Goal: Task Accomplishment & Management: Manage account settings

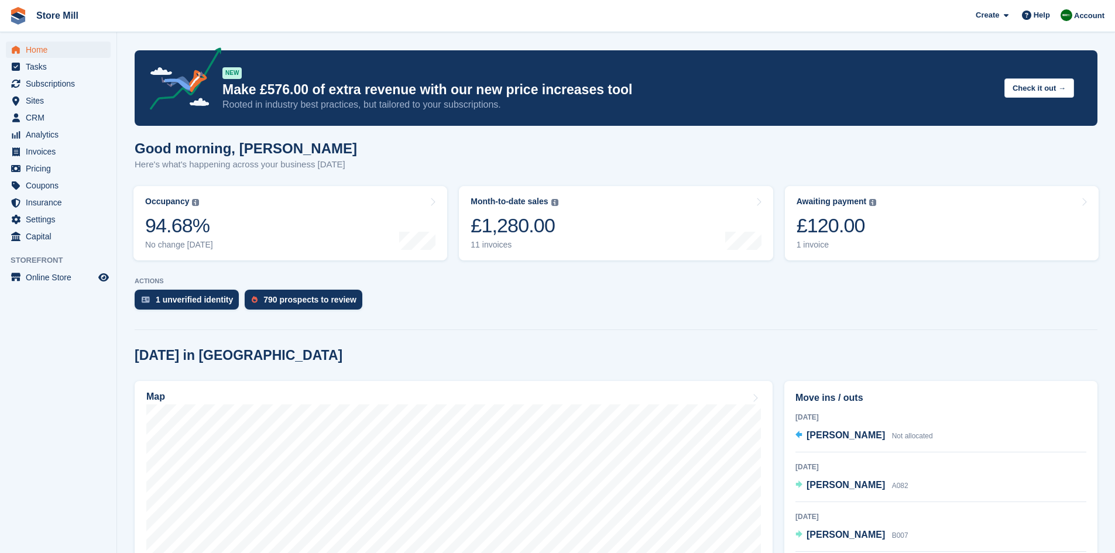
scroll to position [16, 0]
click at [37, 47] on span "Home" at bounding box center [61, 50] width 70 height 16
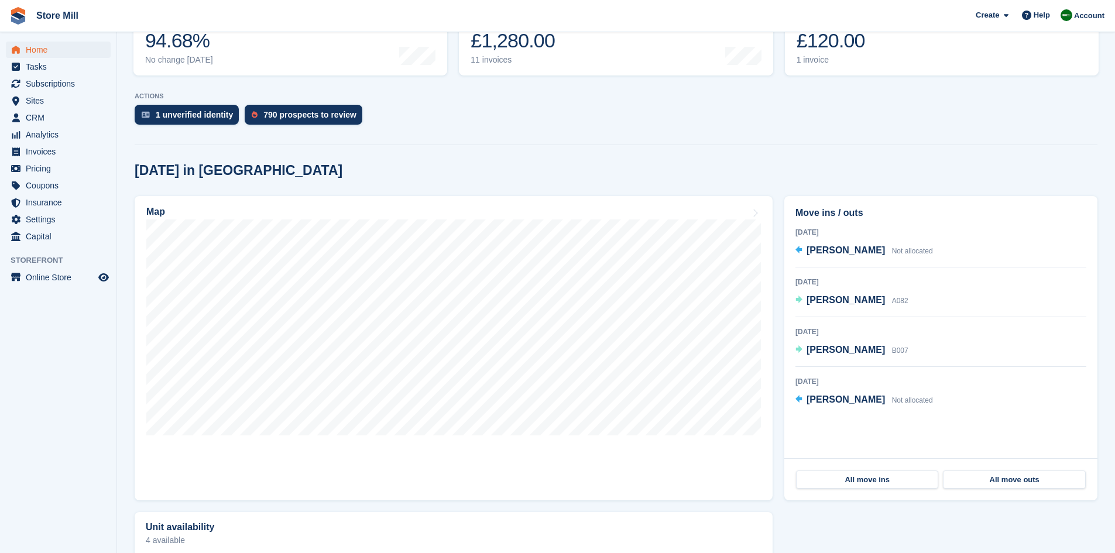
scroll to position [64, 0]
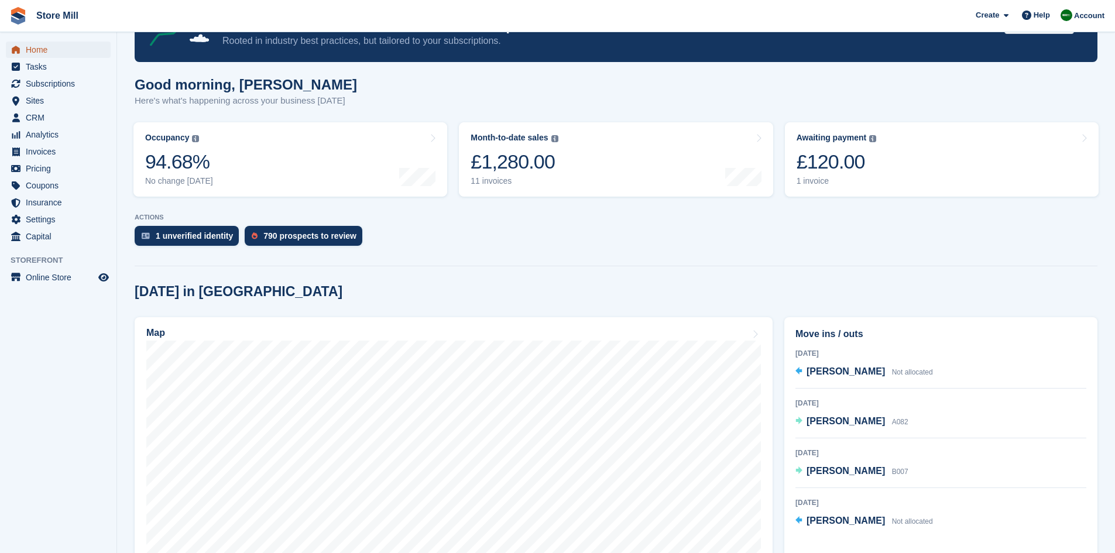
click at [49, 52] on span "Home" at bounding box center [61, 50] width 70 height 16
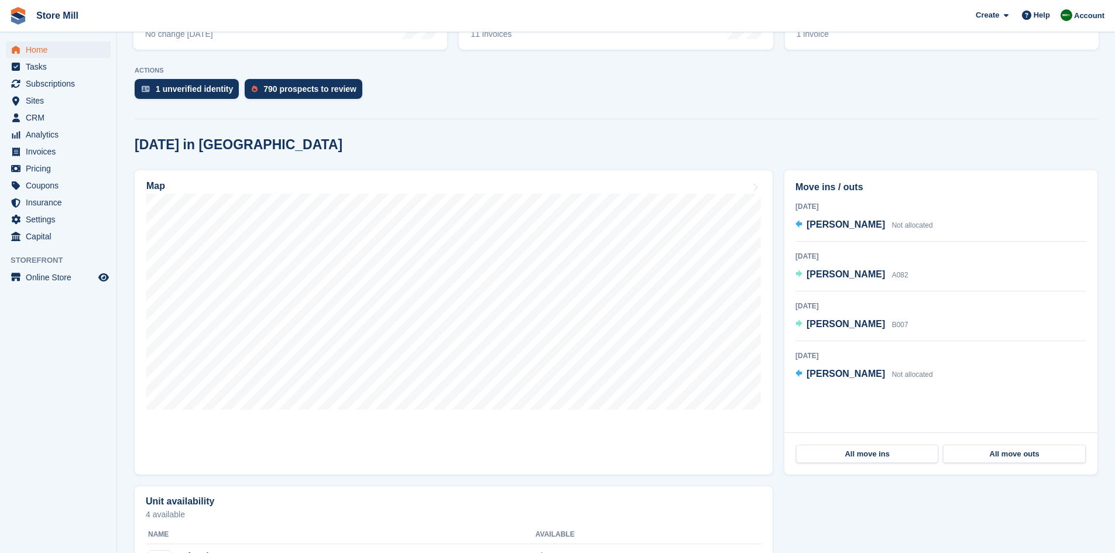
scroll to position [214, 0]
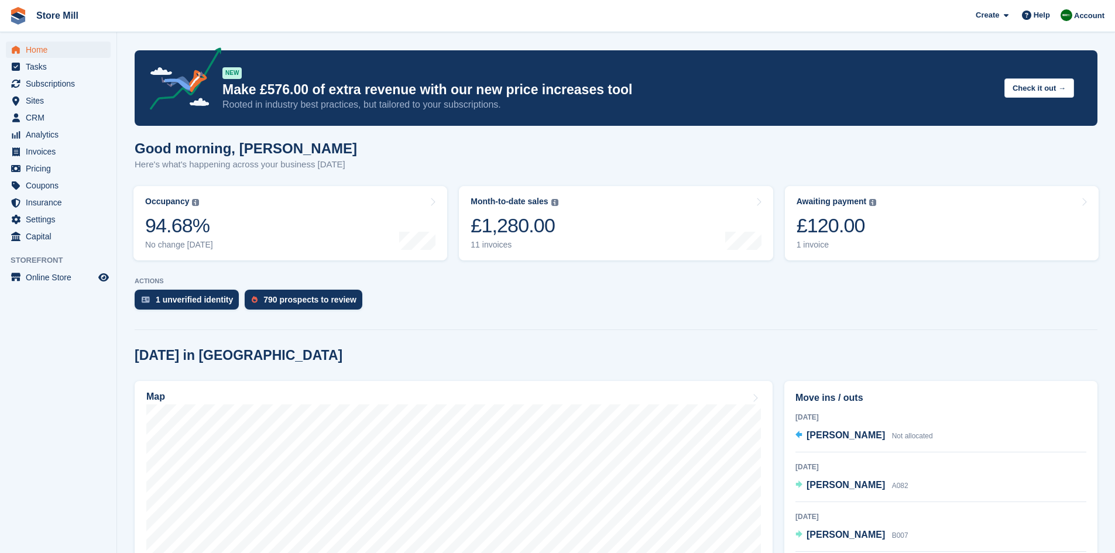
scroll to position [154, 0]
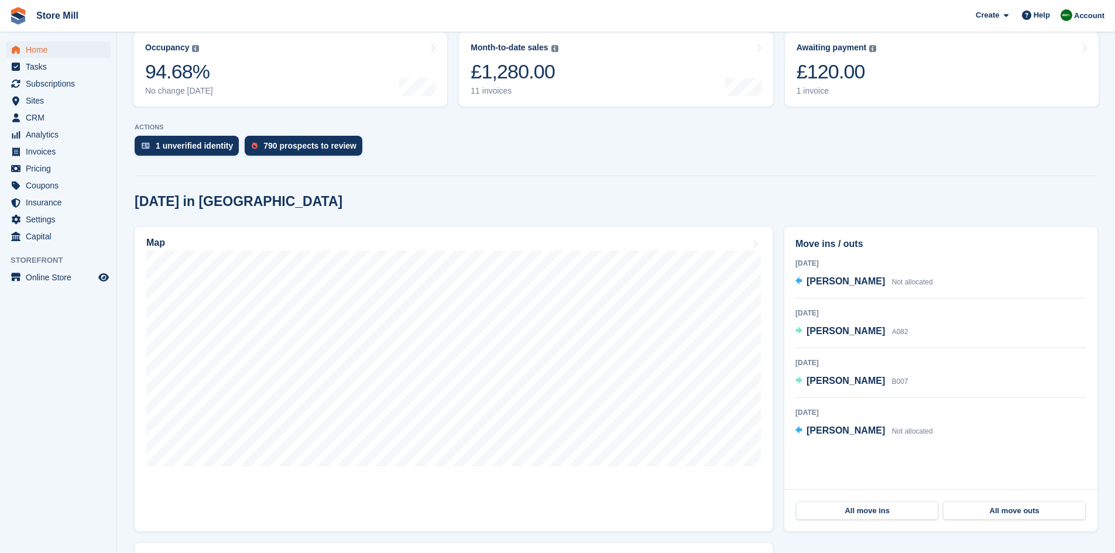
click at [854, 327] on span "[PERSON_NAME]" at bounding box center [845, 331] width 78 height 10
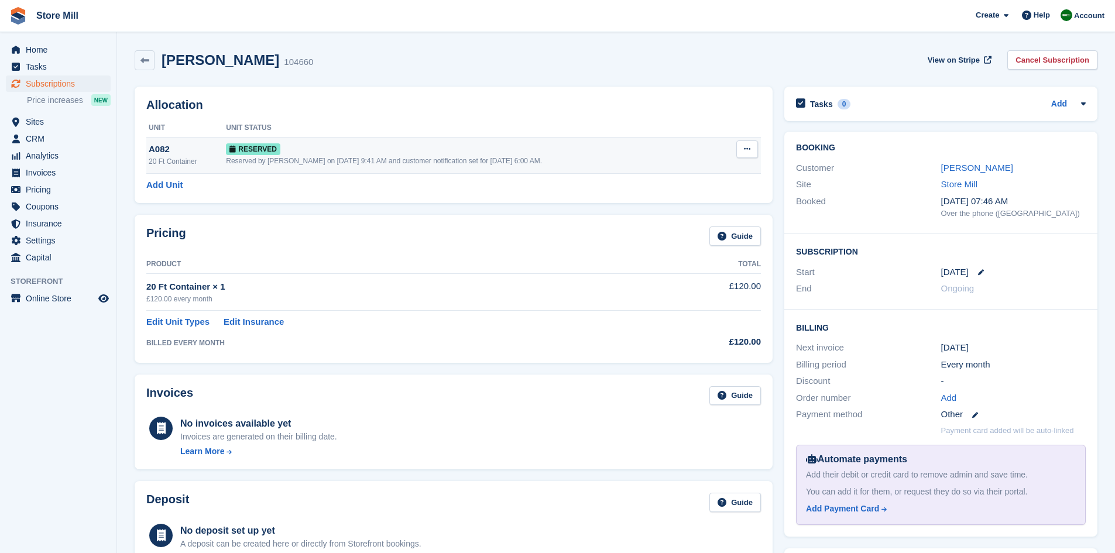
click at [746, 152] on icon at bounding box center [747, 149] width 6 height 8
click at [690, 194] on p "Deallocate" at bounding box center [702, 197] width 102 height 15
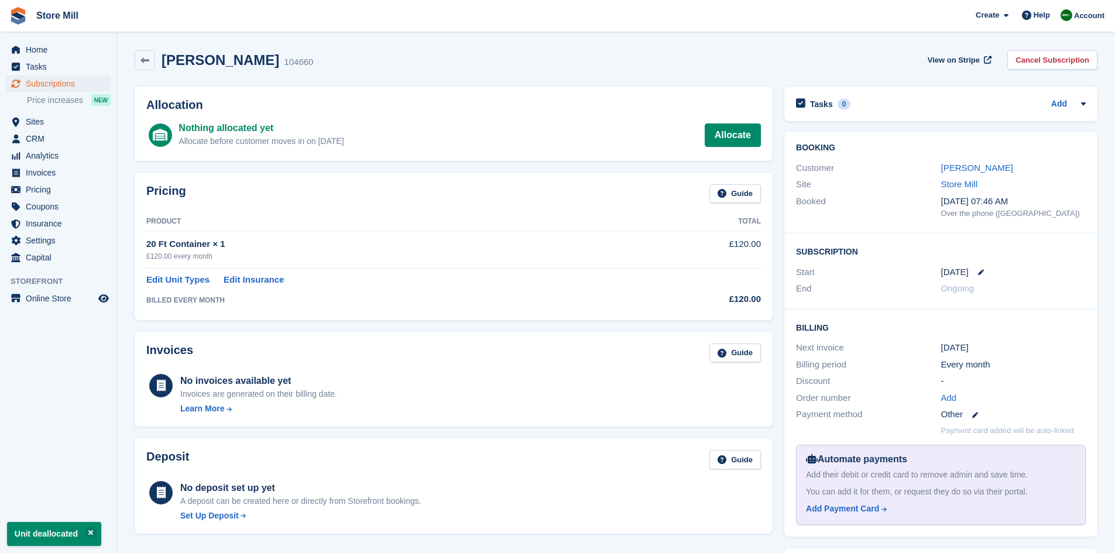
click at [22, 21] on img at bounding box center [18, 16] width 18 height 18
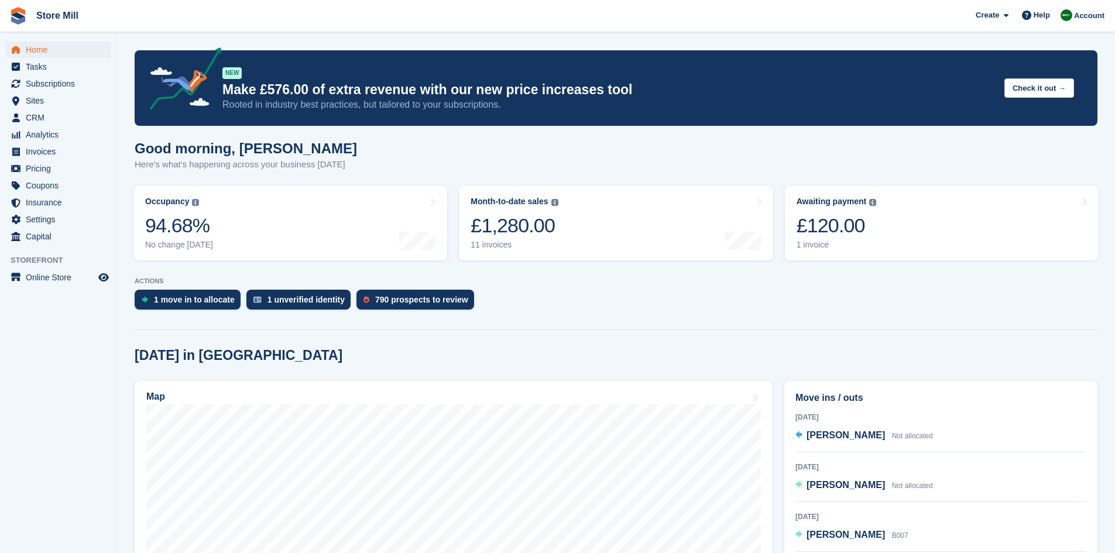
click at [537, 329] on div at bounding box center [616, 327] width 963 height 5
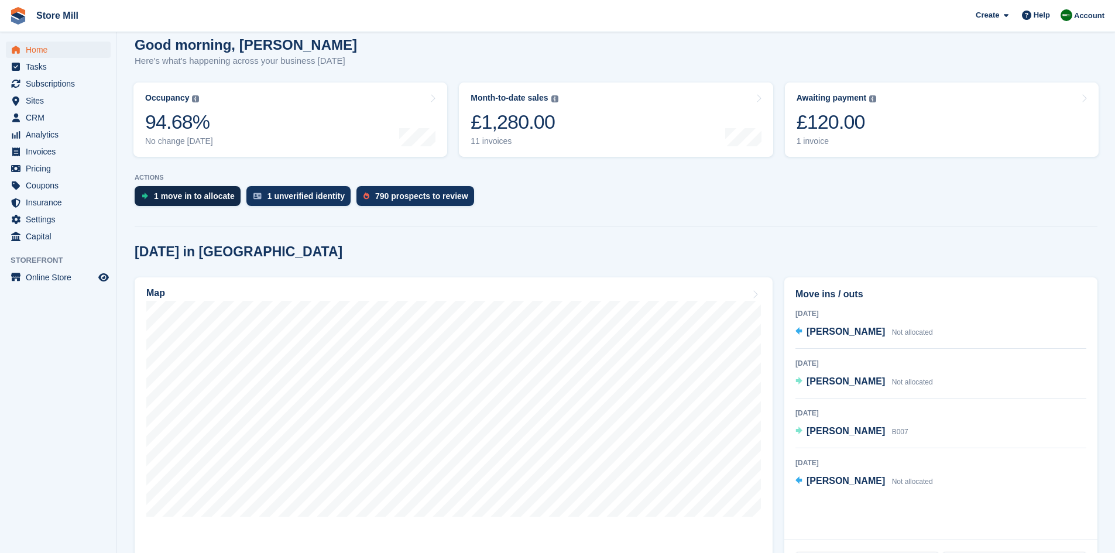
click at [216, 201] on div "1 move in to allocate" at bounding box center [194, 195] width 81 height 9
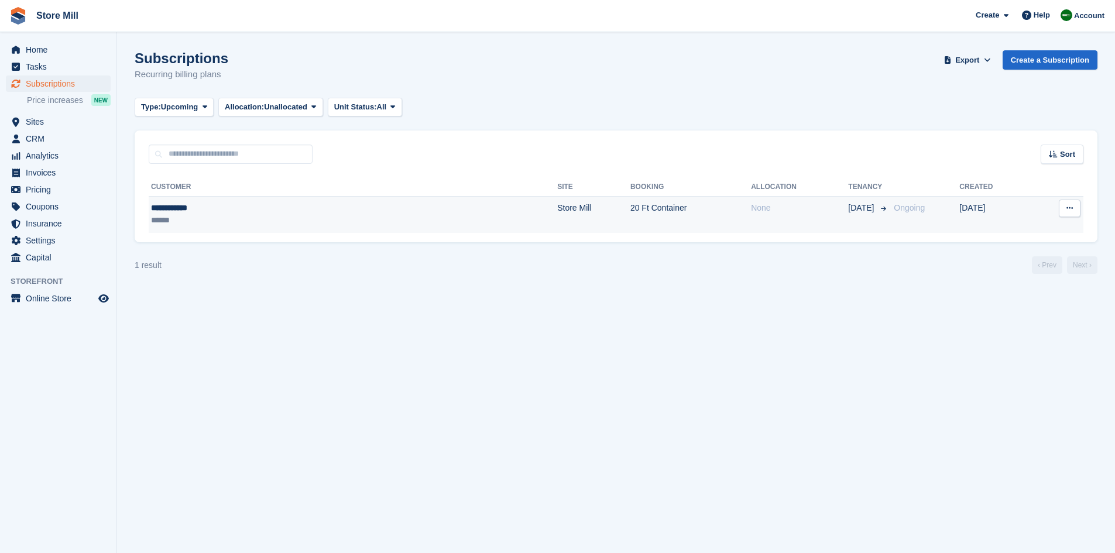
click at [269, 221] on div "******" at bounding box center [245, 220] width 189 height 12
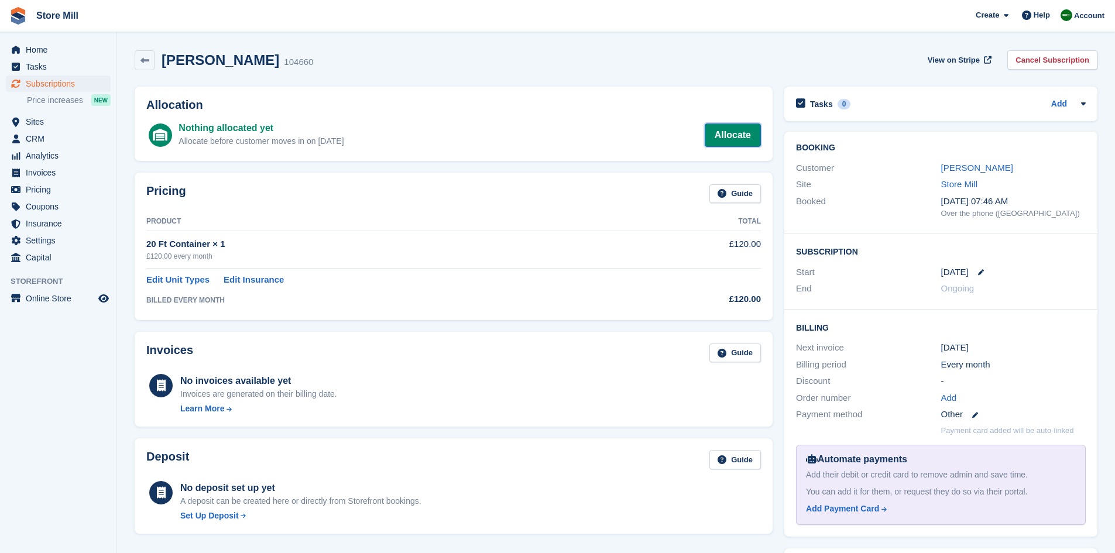
click at [739, 143] on link "Allocate" at bounding box center [733, 134] width 56 height 23
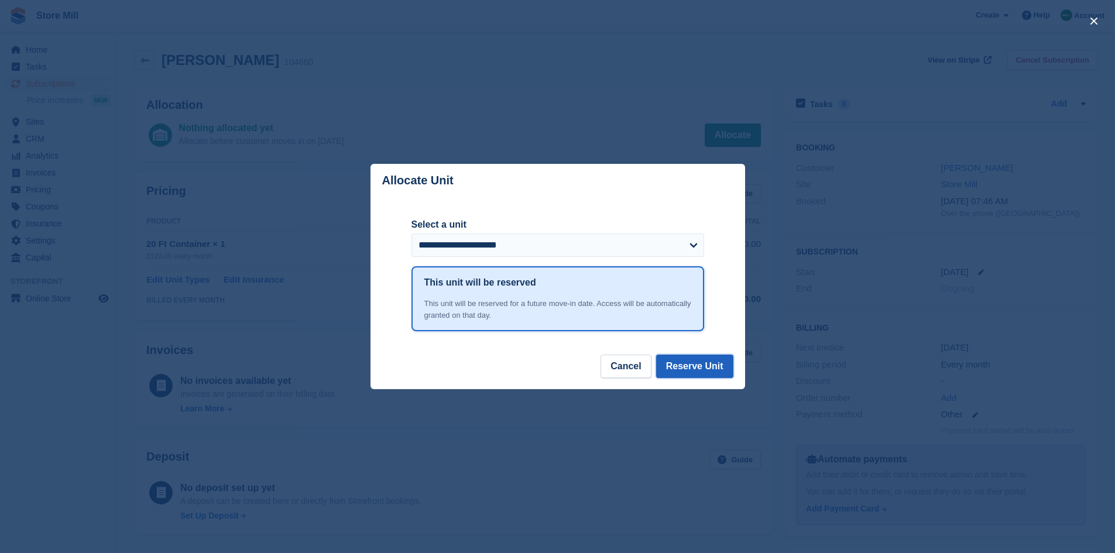
click at [695, 366] on button "Reserve Unit" at bounding box center [694, 366] width 77 height 23
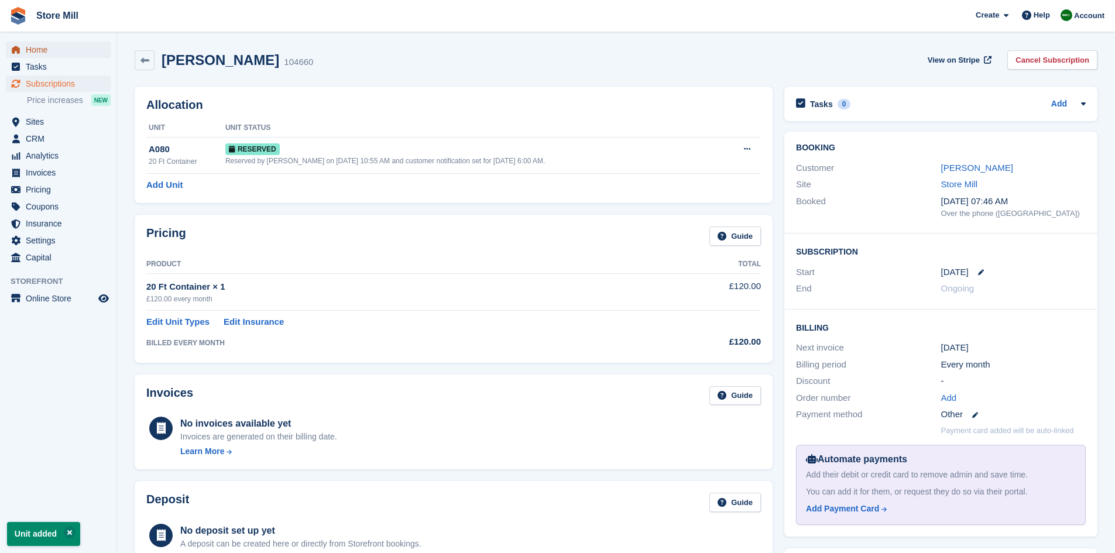
click at [39, 47] on span "Home" at bounding box center [61, 50] width 70 height 16
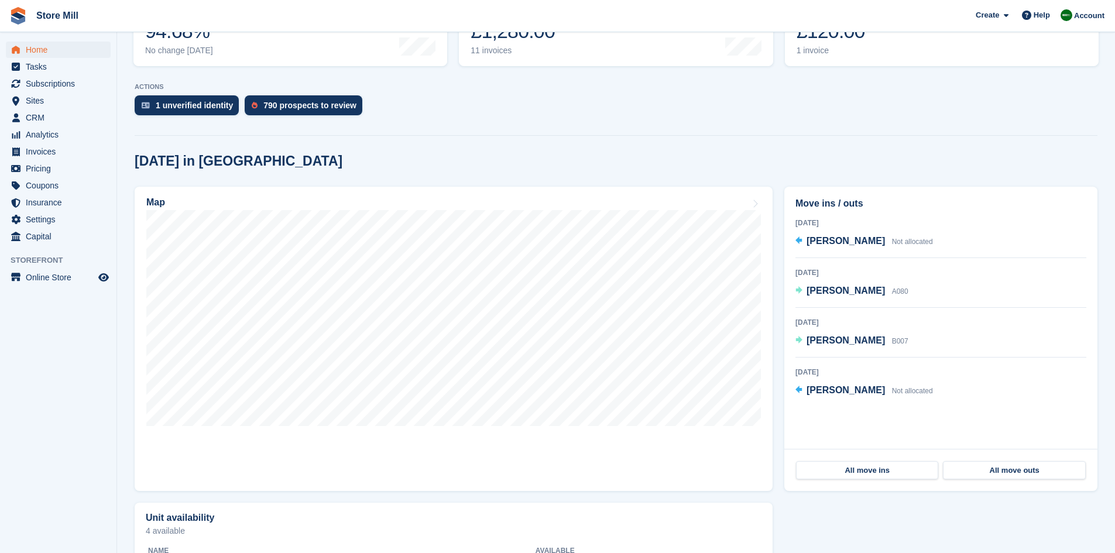
scroll to position [198, 0]
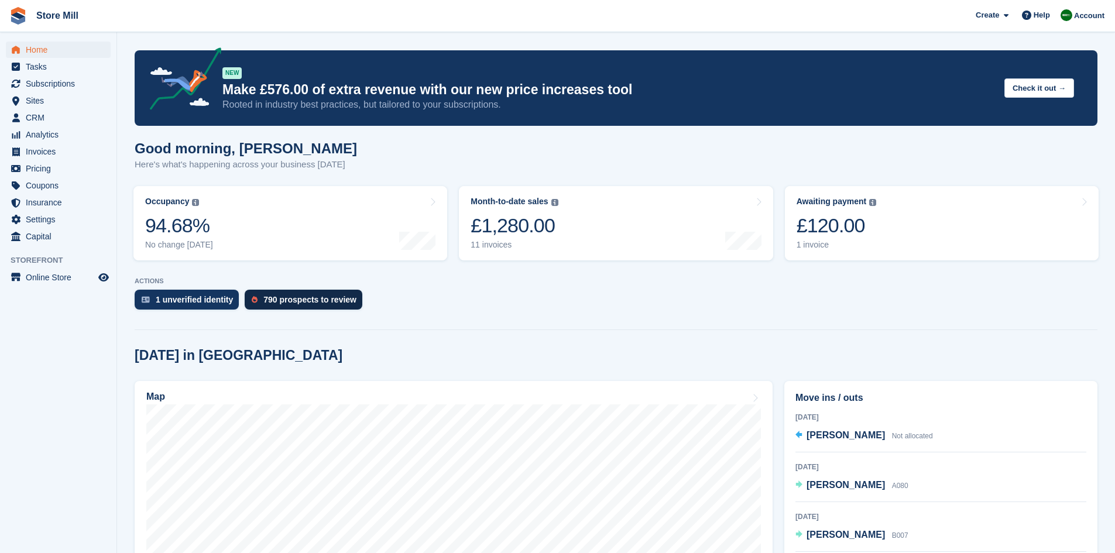
click at [342, 303] on div "790 prospects to review" at bounding box center [309, 299] width 93 height 9
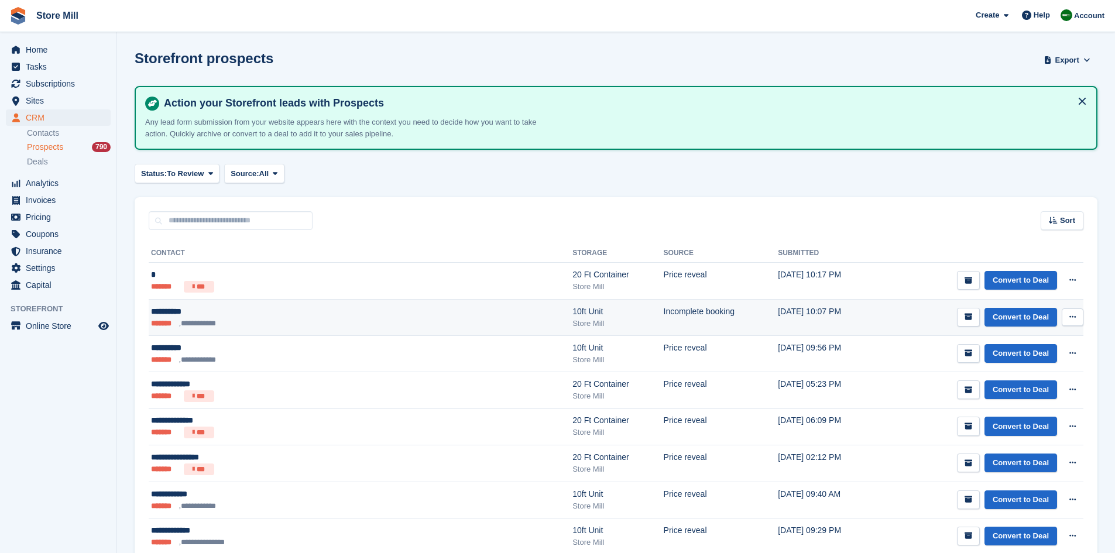
click at [306, 317] on div "**********" at bounding box center [281, 311] width 261 height 12
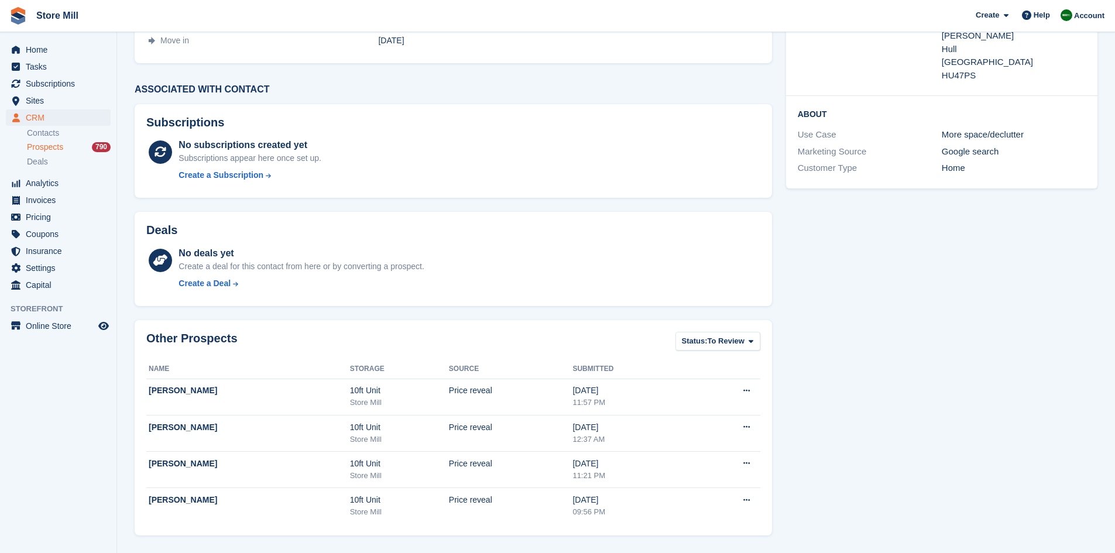
scroll to position [24, 0]
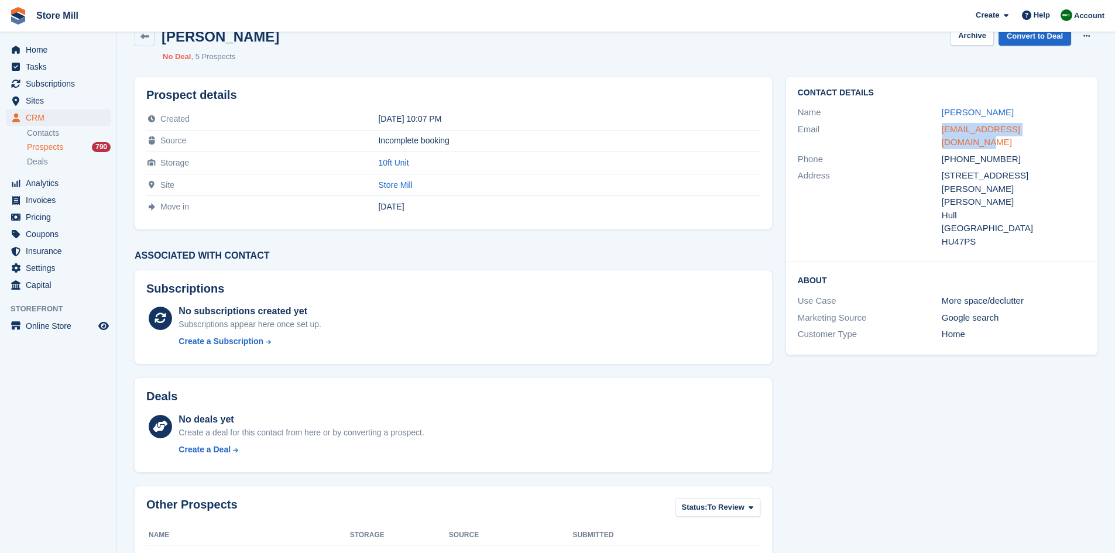
drag, startPoint x: 1065, startPoint y: 127, endPoint x: 943, endPoint y: 134, distance: 122.5
click at [943, 134] on div "[EMAIL_ADDRESS][DOMAIN_NAME]" at bounding box center [1014, 136] width 144 height 26
copy link "[EMAIL_ADDRESS][DOMAIN_NAME]"
